Goal: Information Seeking & Learning: Learn about a topic

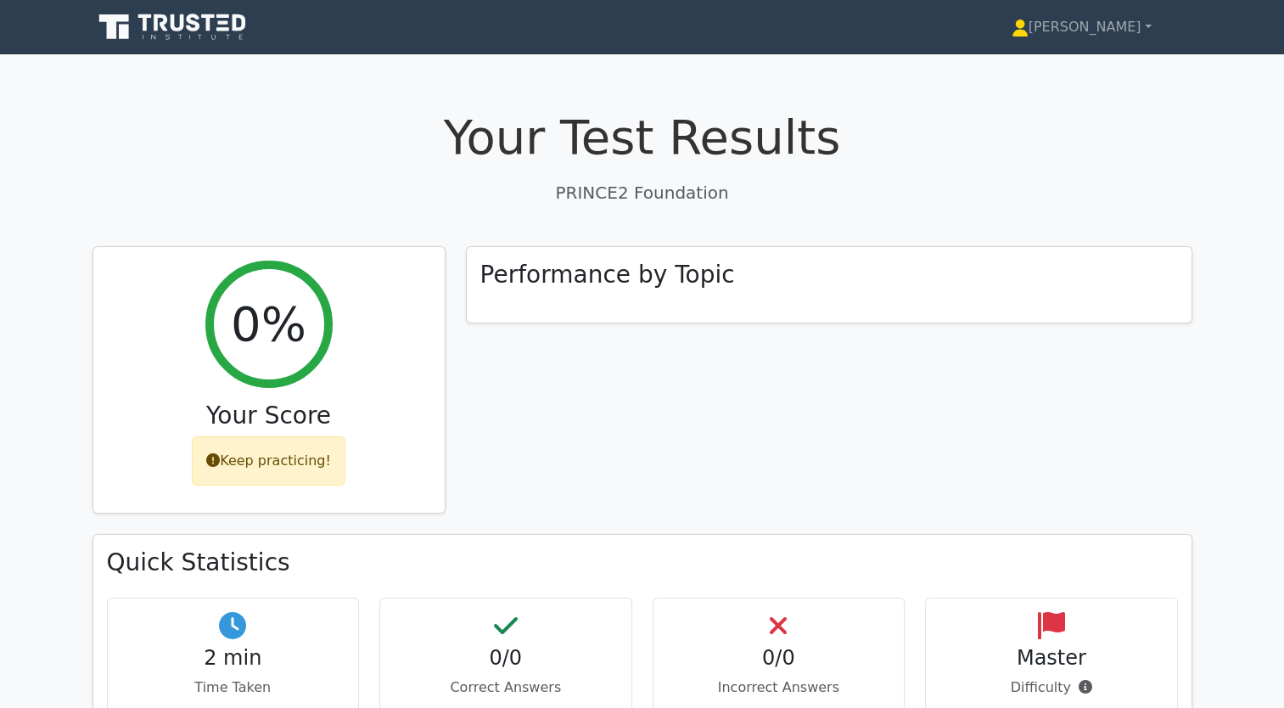
click at [173, 3] on nav "Jaqueline Profile Settings" at bounding box center [642, 27] width 1284 height 54
click at [170, 20] on icon at bounding box center [174, 27] width 163 height 32
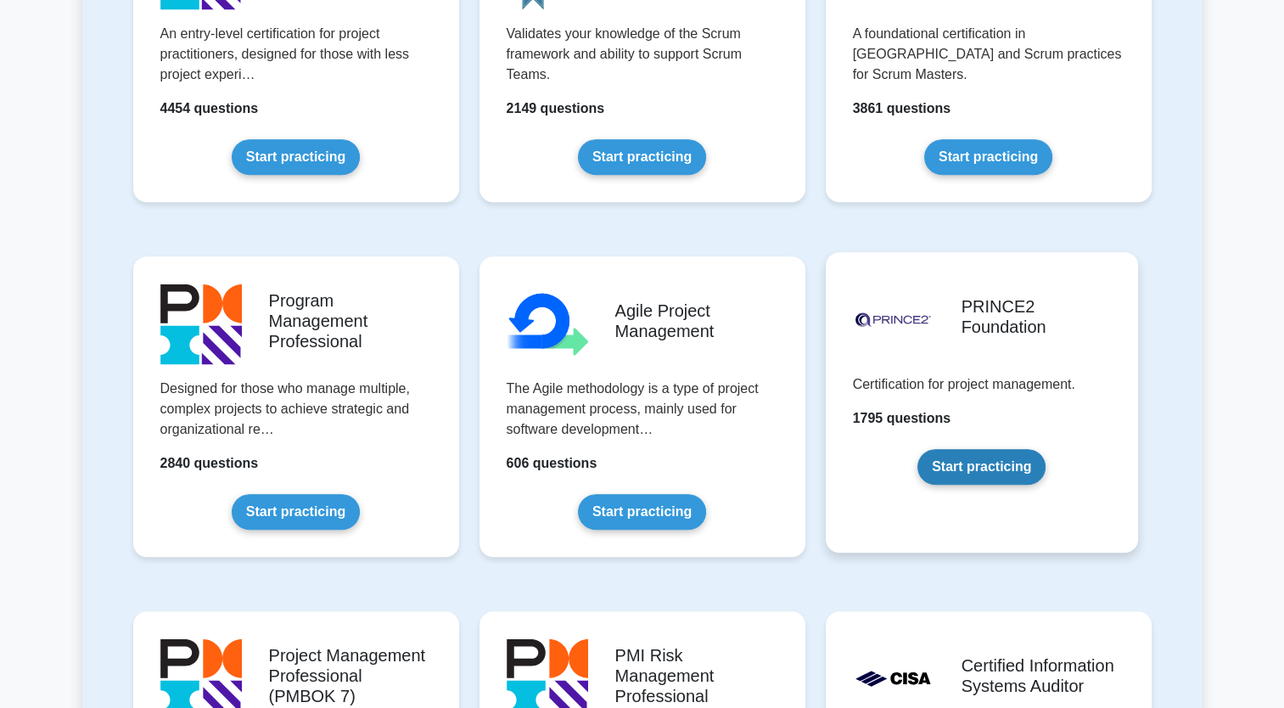
scroll to position [934, 0]
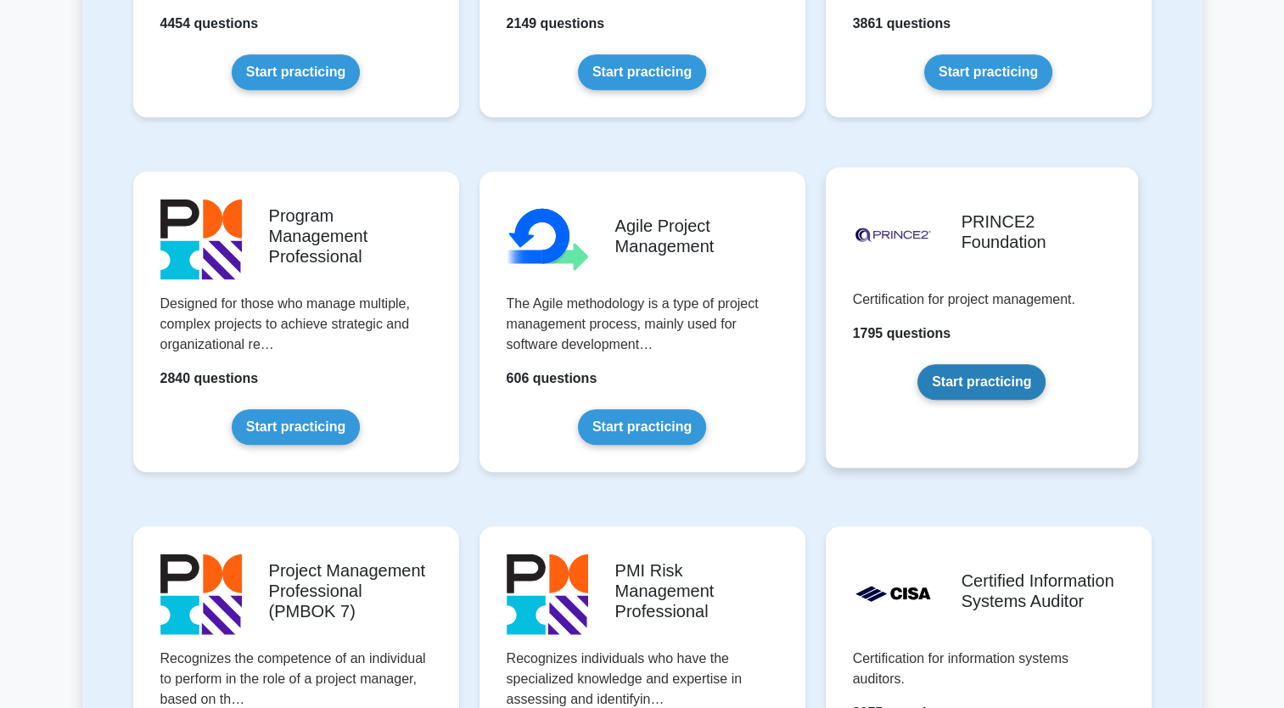
click at [967, 390] on link "Start practicing" at bounding box center [981, 382] width 128 height 36
